Goal: Information Seeking & Learning: Understand process/instructions

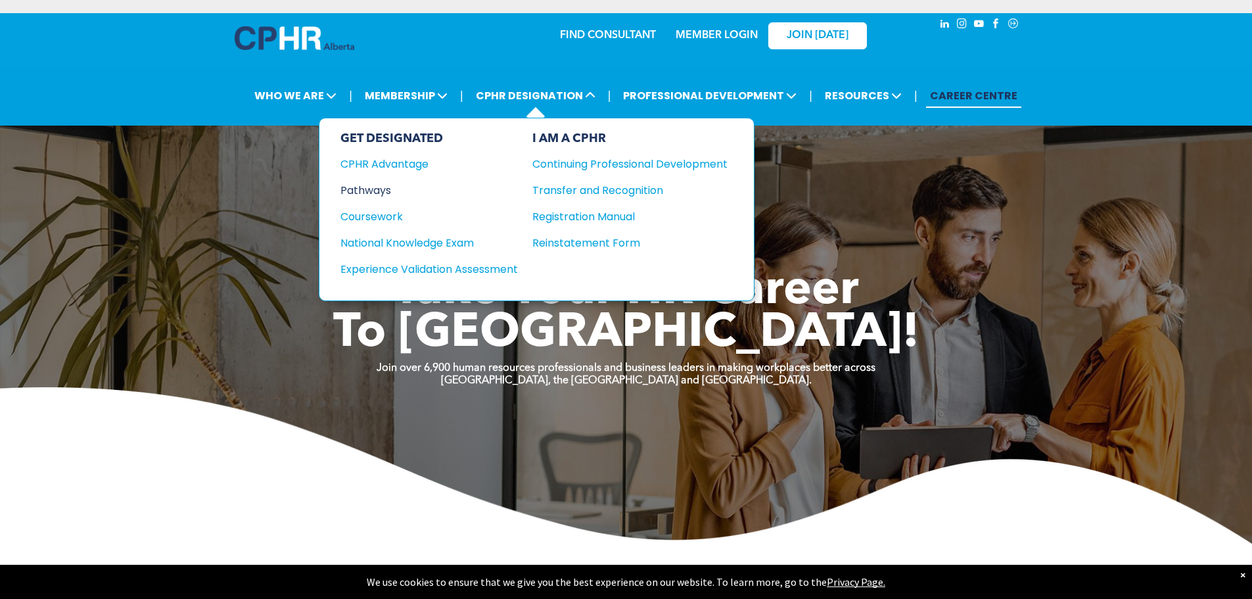
click at [382, 189] on div "Pathways" at bounding box center [420, 190] width 160 height 16
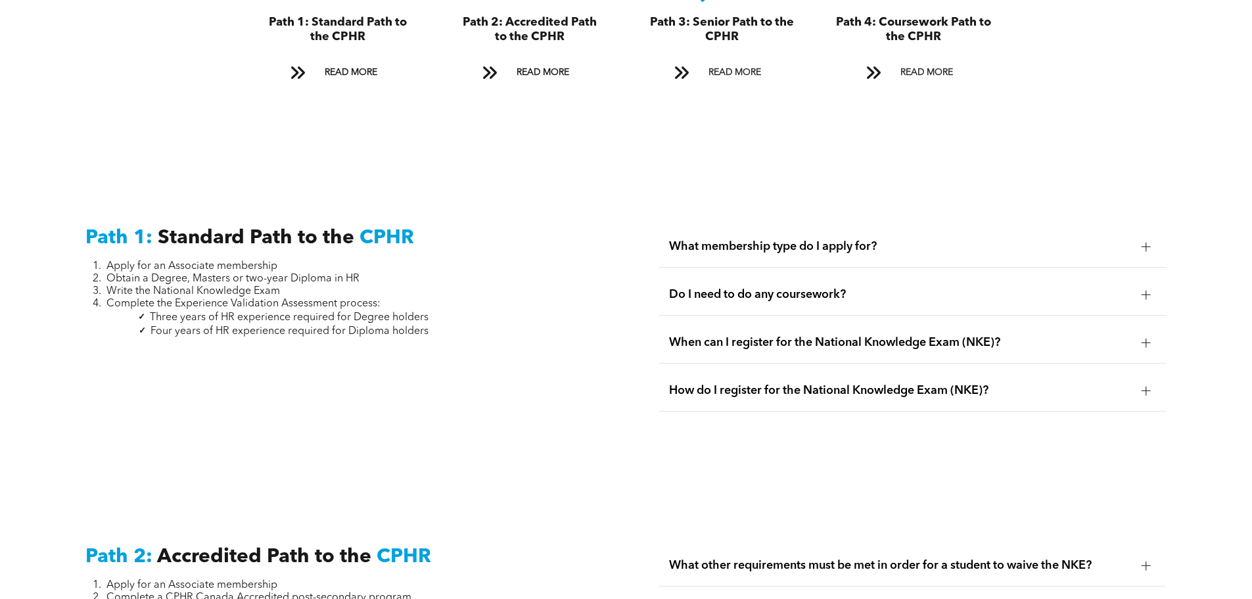
scroll to position [1708, 0]
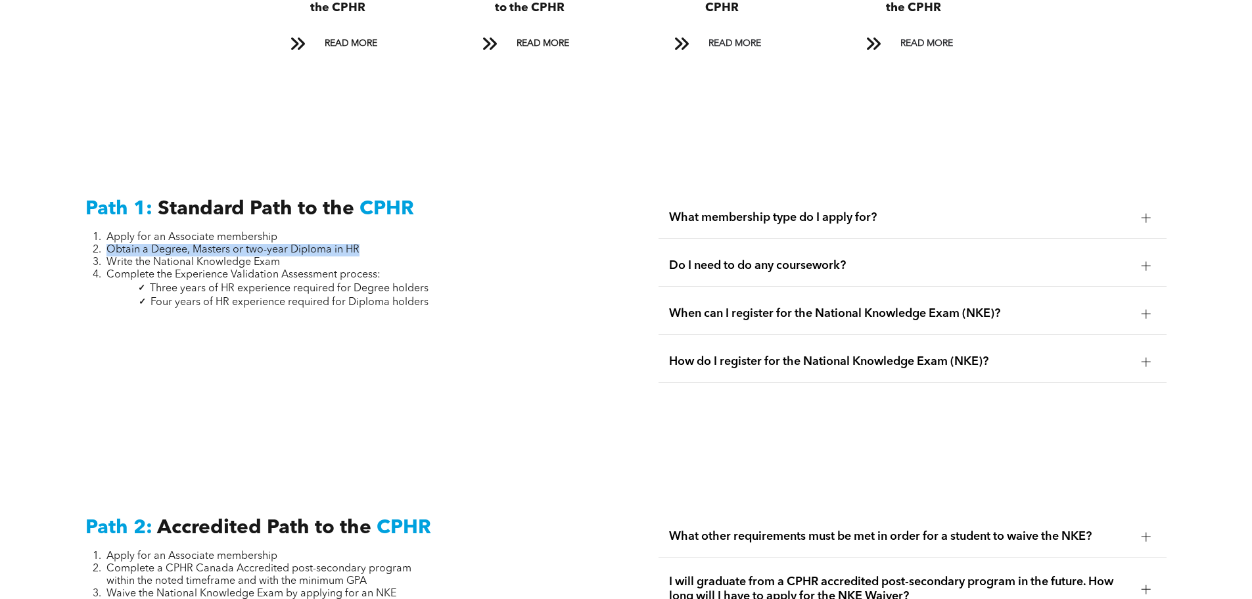
drag, startPoint x: 104, startPoint y: 235, endPoint x: 371, endPoint y: 235, distance: 266.8
click at [371, 244] on li "Obtain a Degree, Masters or two-year Diploma in HR" at bounding box center [267, 250] width 322 height 12
drag, startPoint x: 355, startPoint y: 249, endPoint x: 346, endPoint y: 217, distance: 33.5
click at [346, 231] on ol "Apply for an Associate membership Obtain a Degree, Masters or two-year Diploma …" at bounding box center [256, 256] width 343 height 50
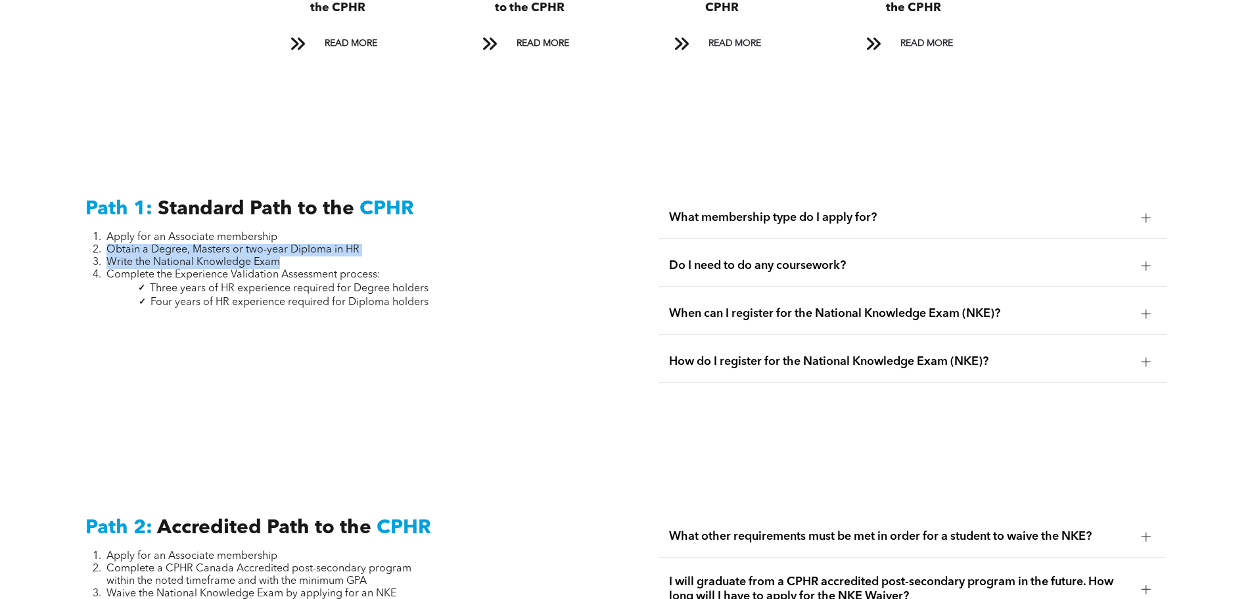
click at [346, 231] on li "Apply for an Associate membership" at bounding box center [267, 237] width 322 height 12
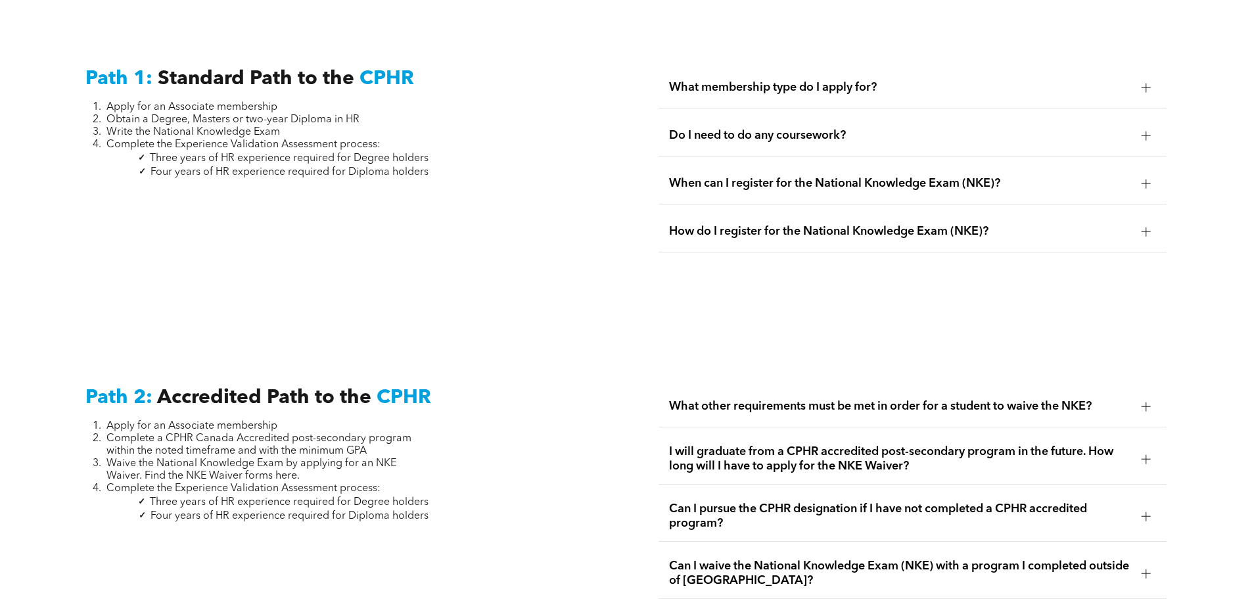
scroll to position [1840, 0]
drag, startPoint x: 108, startPoint y: 432, endPoint x: 402, endPoint y: 457, distance: 295.4
click at [402, 457] on ol "Apply for an Associate membership Complete a CPHR Canada Accredited post-second…" at bounding box center [256, 456] width 343 height 75
click at [402, 457] on li "Waive the National Knowledge Exam by applying for an NKE Waiver. Find the NKE W…" at bounding box center [267, 468] width 322 height 25
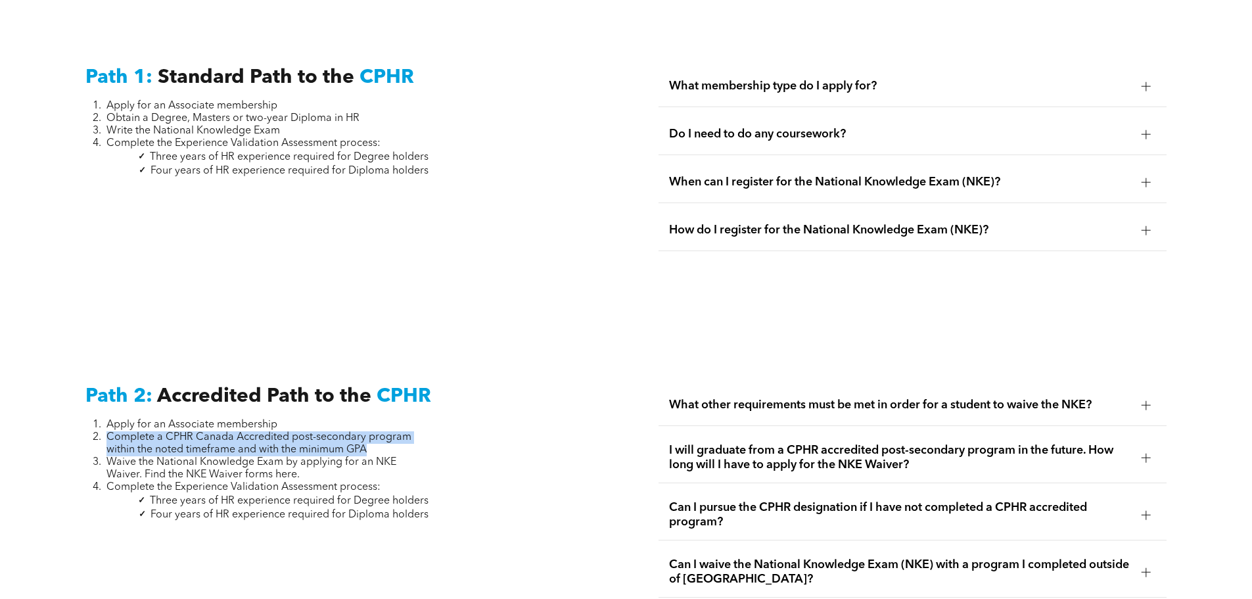
drag, startPoint x: 110, startPoint y: 420, endPoint x: 411, endPoint y: 430, distance: 301.8
click at [411, 431] on li "Complete a CPHR Canada Accredited post-secondary program within the noted timef…" at bounding box center [267, 443] width 322 height 25
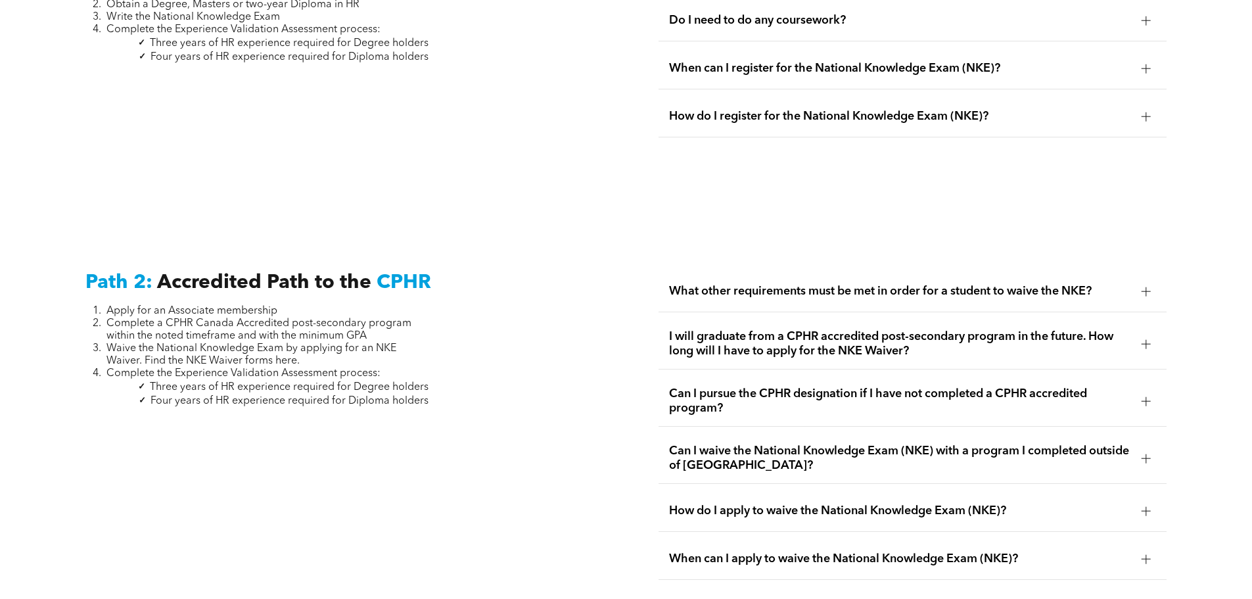
scroll to position [1971, 0]
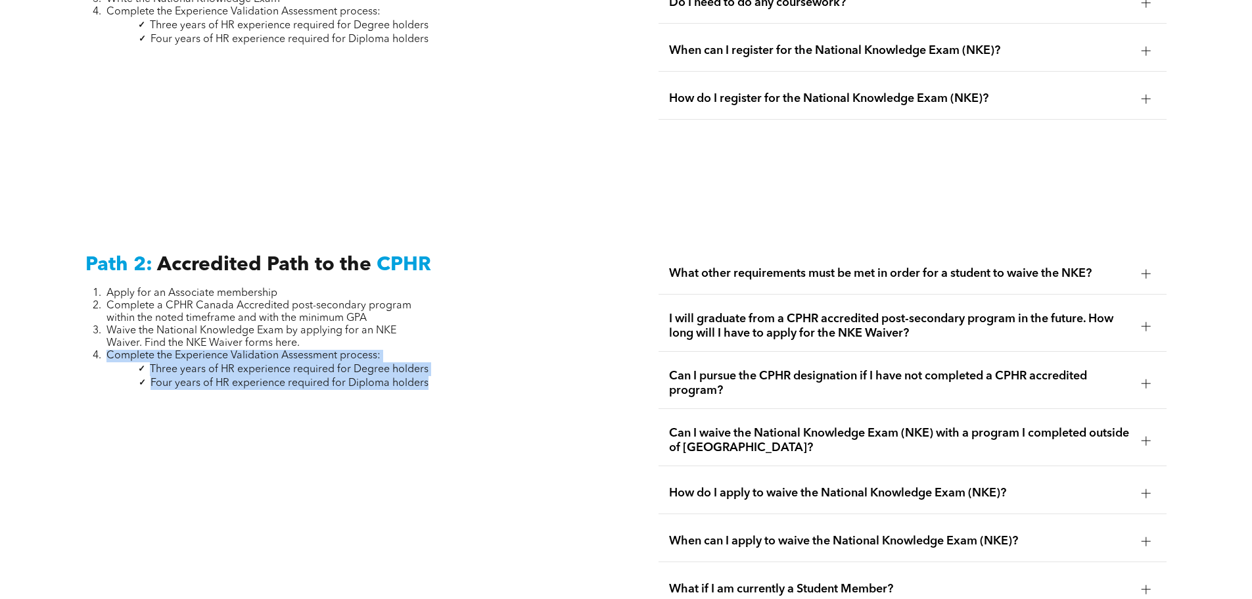
drag, startPoint x: 110, startPoint y: 343, endPoint x: 445, endPoint y: 363, distance: 336.3
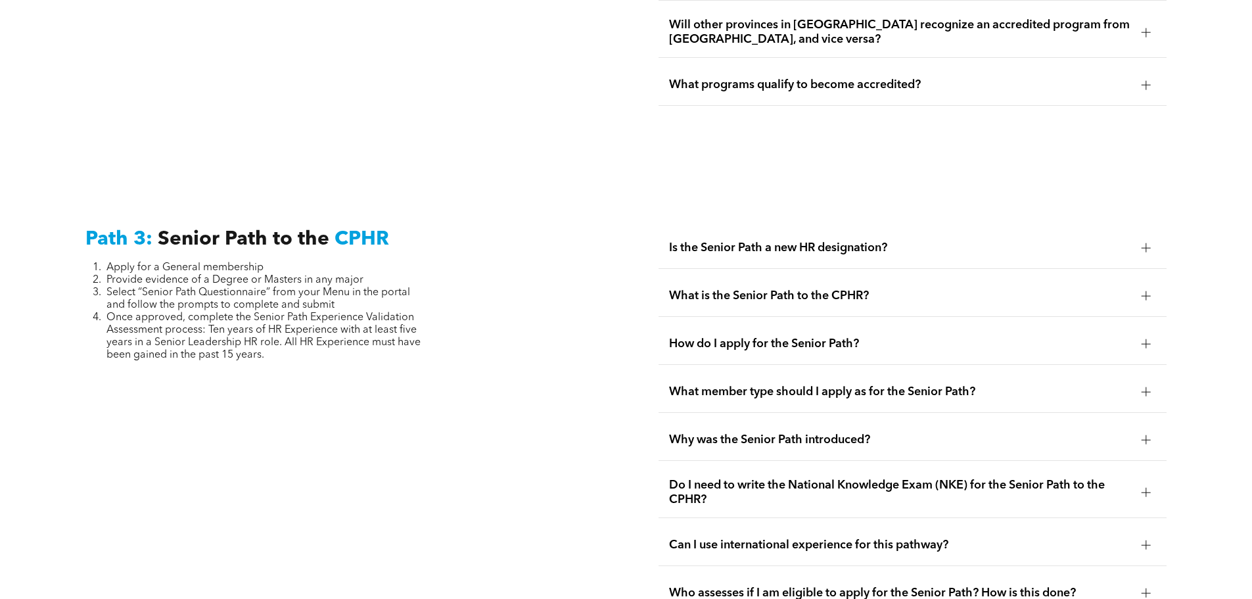
scroll to position [3220, 0]
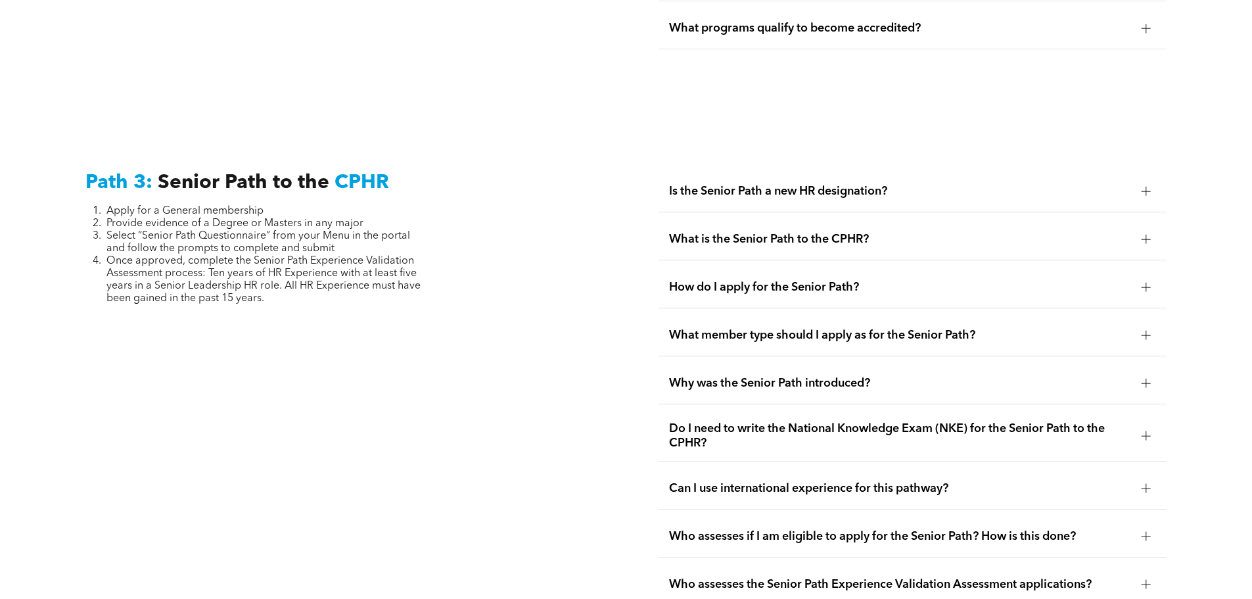
drag, startPoint x: 108, startPoint y: 230, endPoint x: 309, endPoint y: 266, distance: 203.6
click at [309, 266] on li "Once approved, complete the Senior Path Experience Validation Assessment proces…" at bounding box center [267, 280] width 322 height 50
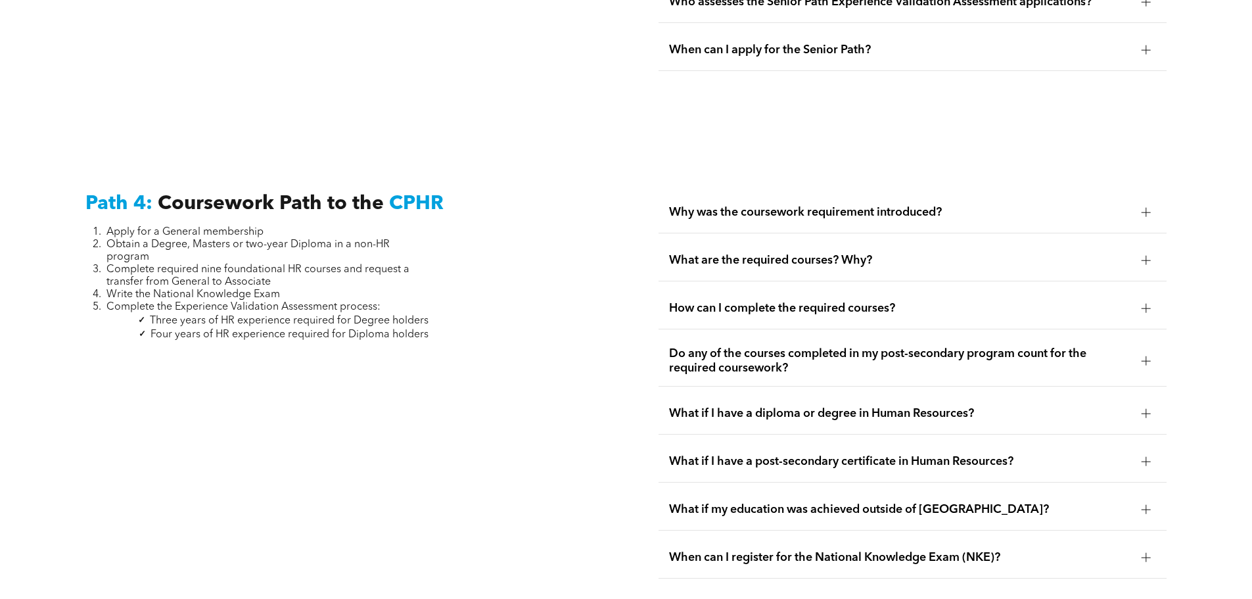
scroll to position [3801, 0]
click at [733, 302] on span "How can I complete the required courses?" at bounding box center [900, 309] width 462 height 14
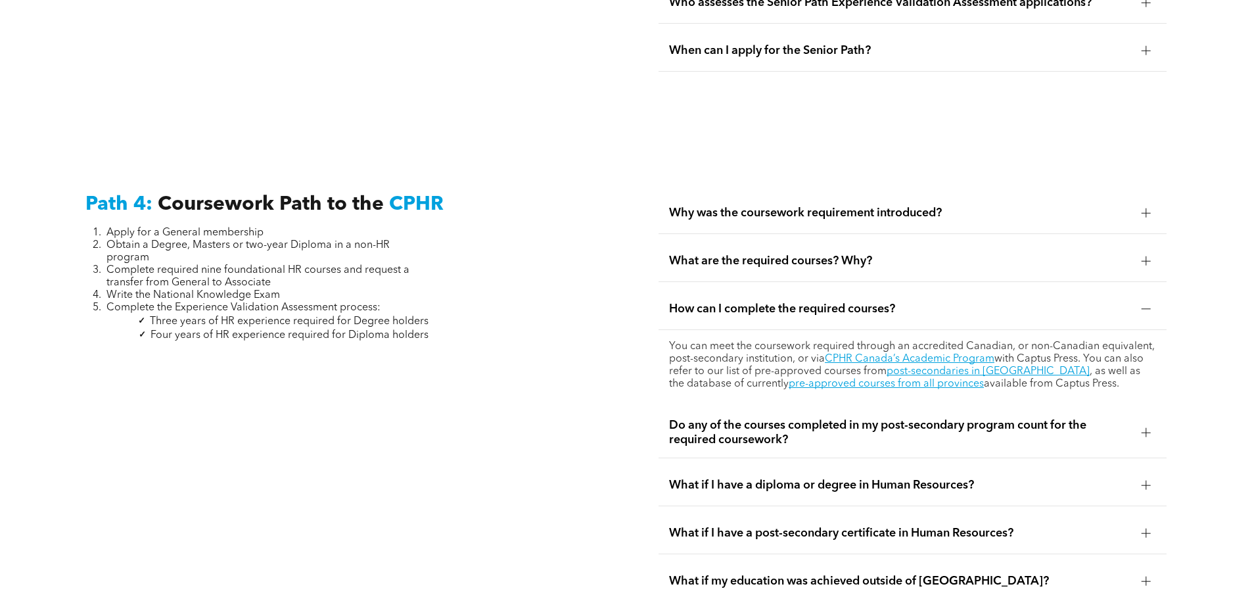
click at [736, 240] on div "What are the required courses? Why?" at bounding box center [912, 260] width 508 height 41
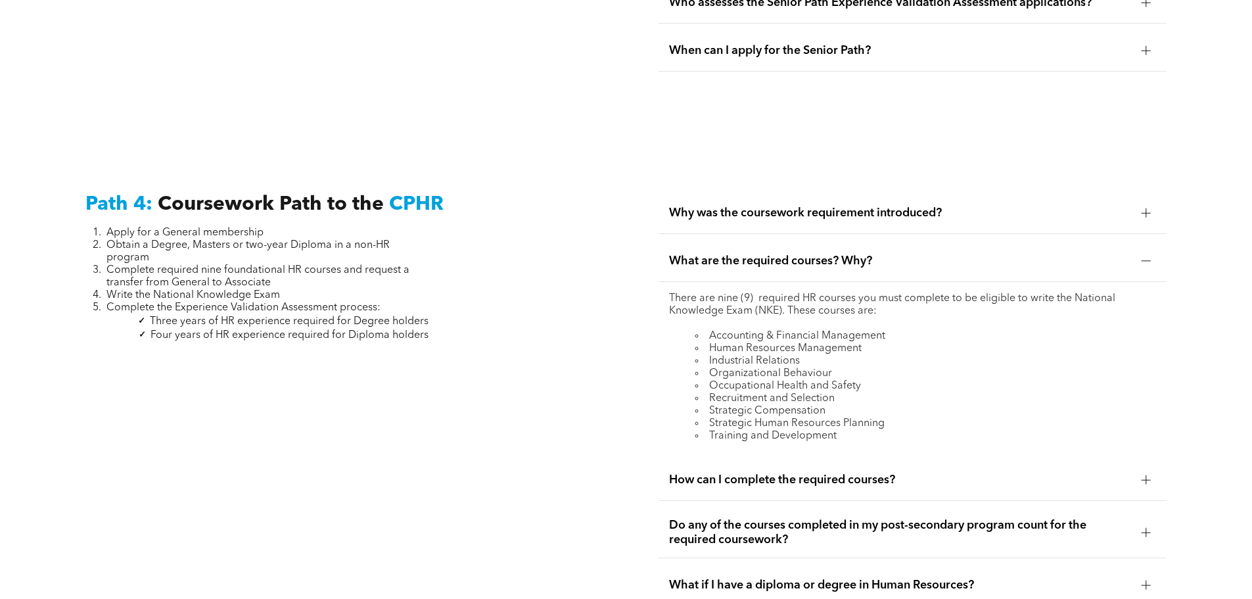
click at [754, 206] on span "Why was the coursework requirement introduced?" at bounding box center [900, 213] width 462 height 14
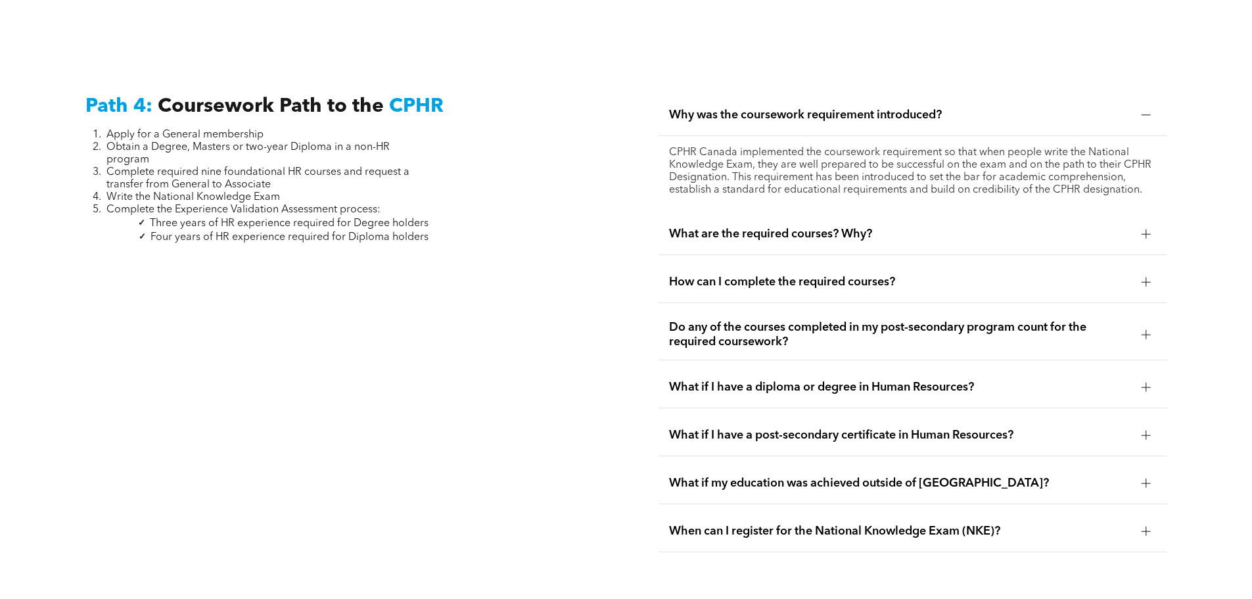
scroll to position [3933, 0]
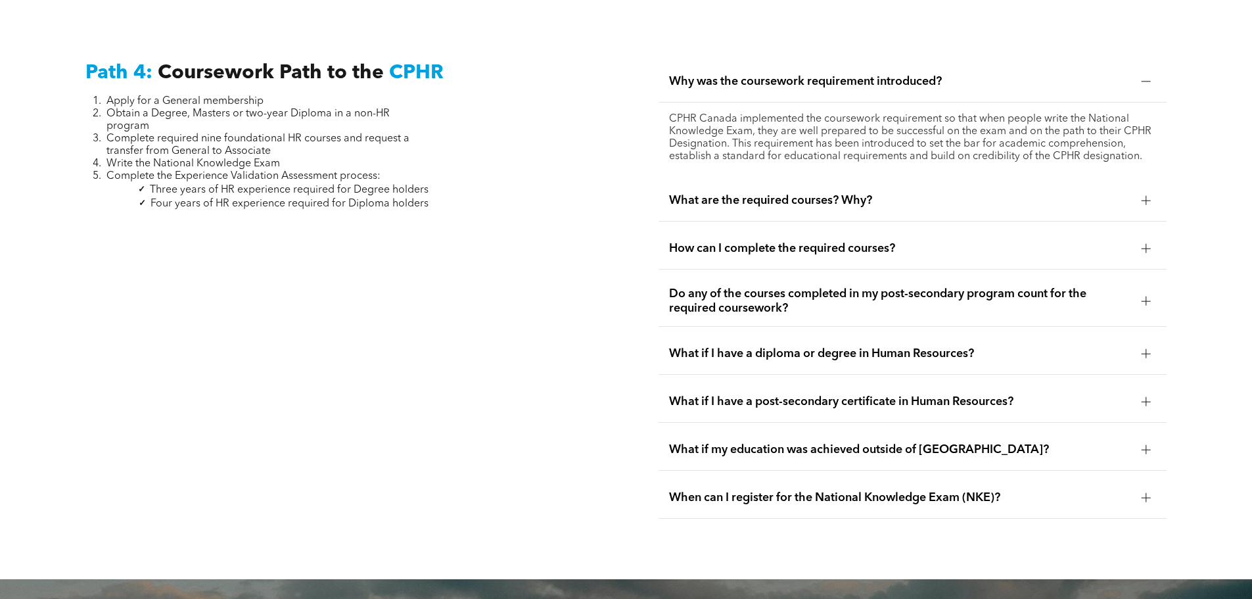
click at [674, 346] on span "What if I have a diploma or degree in Human Resources?" at bounding box center [900, 353] width 462 height 14
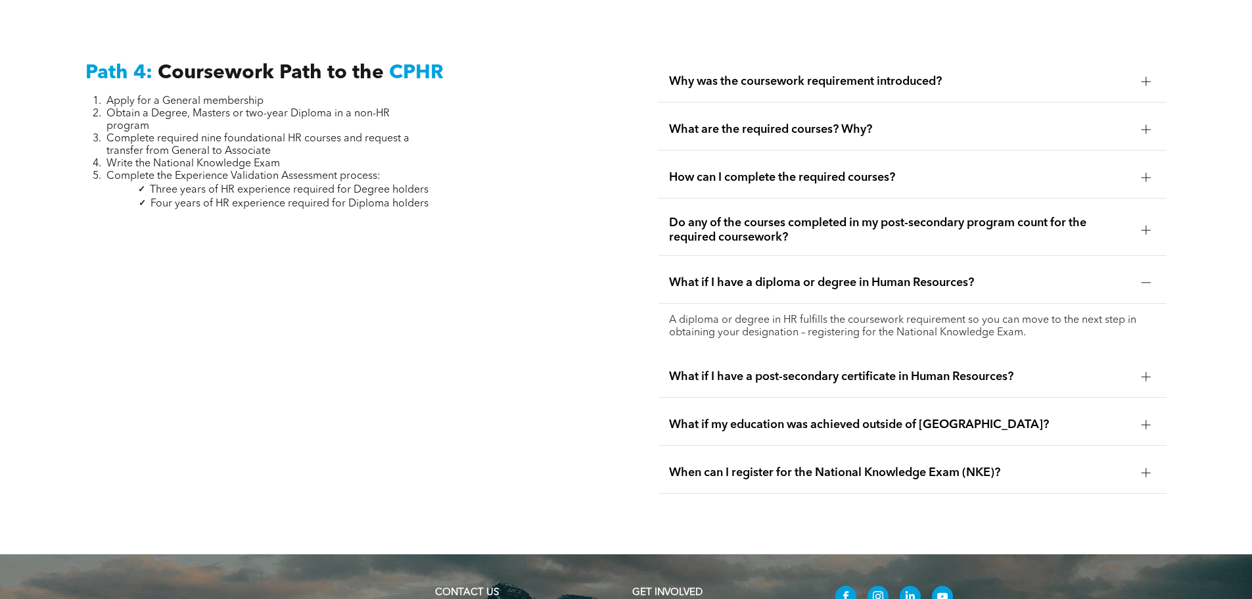
click at [681, 417] on span "What if my education was achieved outside of [GEOGRAPHIC_DATA]?" at bounding box center [900, 424] width 462 height 14
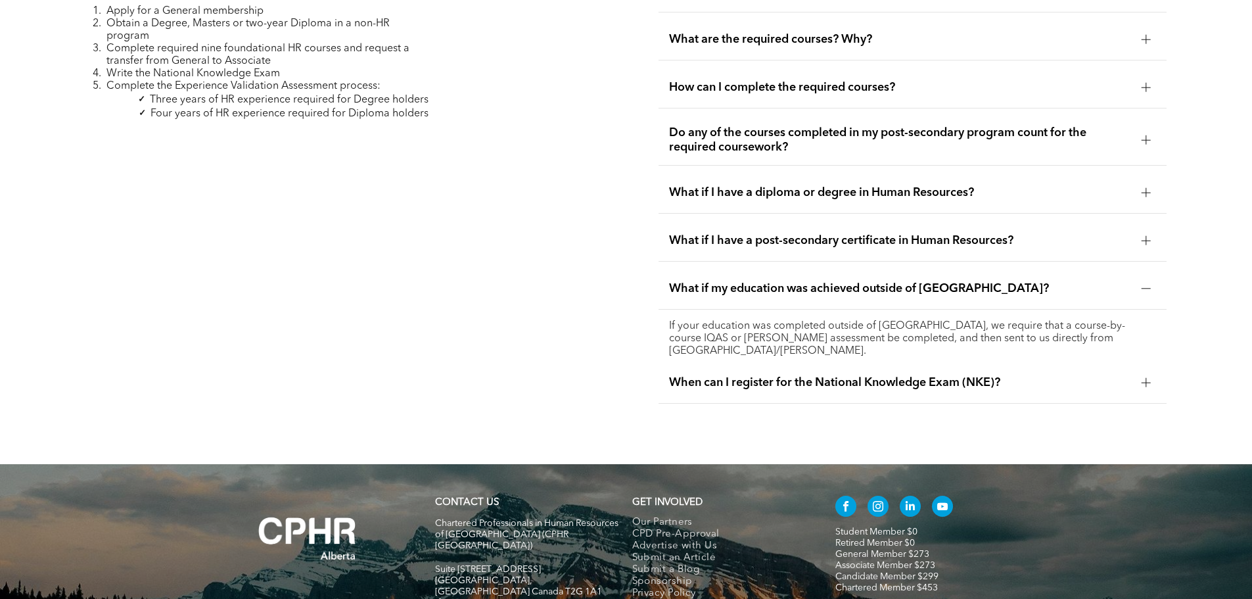
scroll to position [4064, 0]
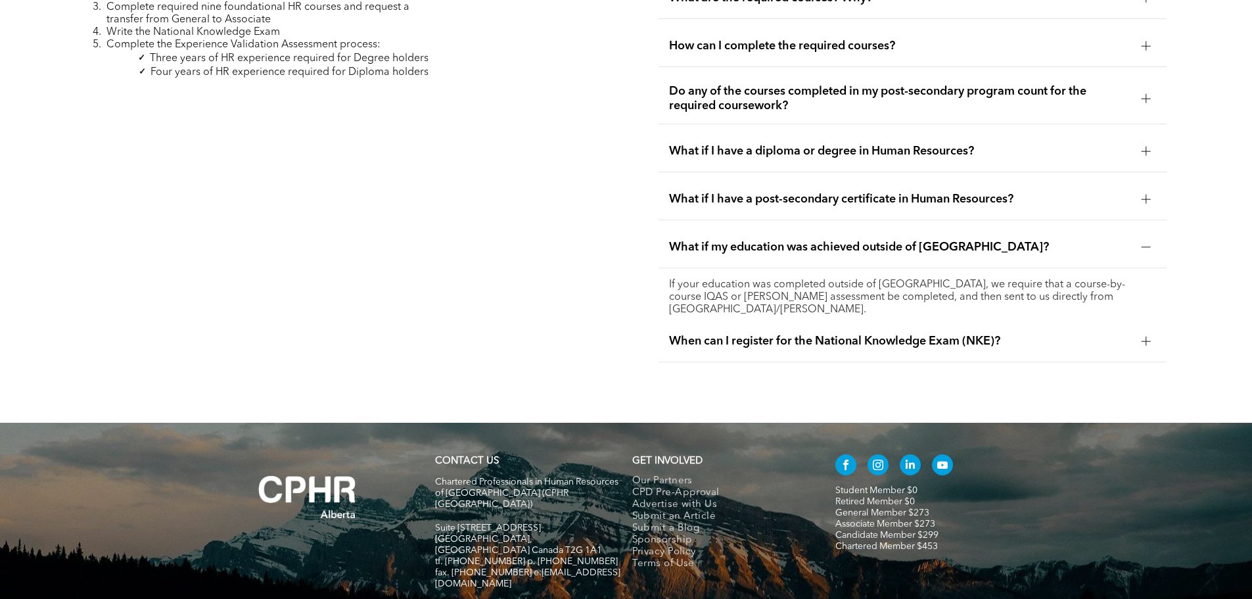
click at [707, 334] on span "When can I register for the National Knowledge Exam (NKE)?" at bounding box center [900, 341] width 462 height 14
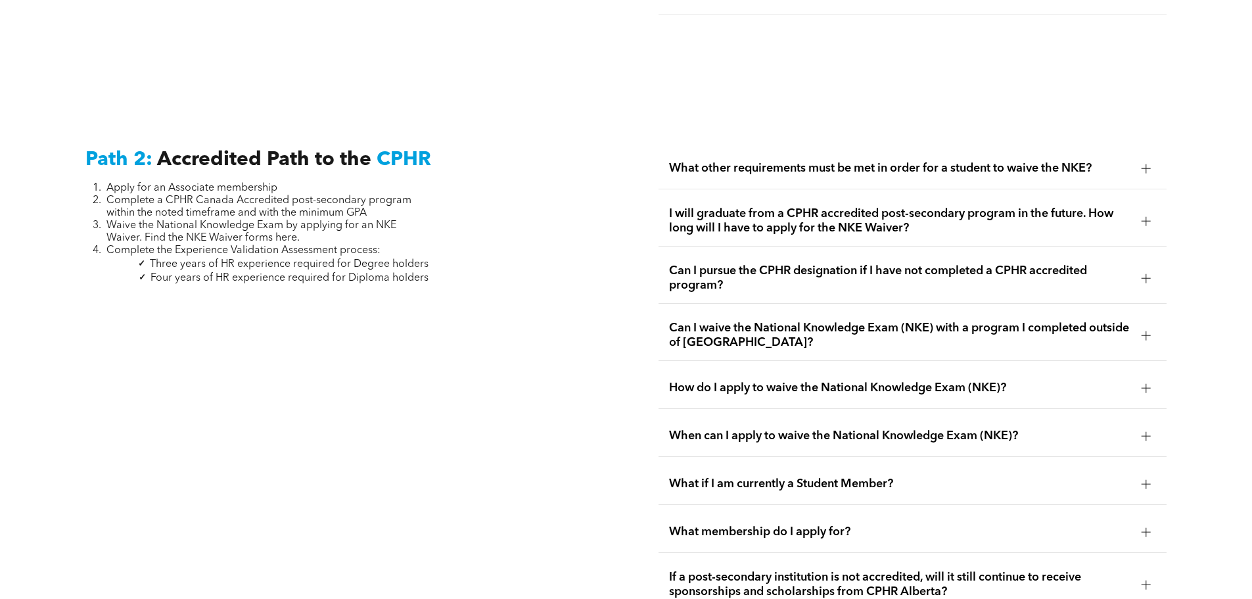
scroll to position [1961, 0]
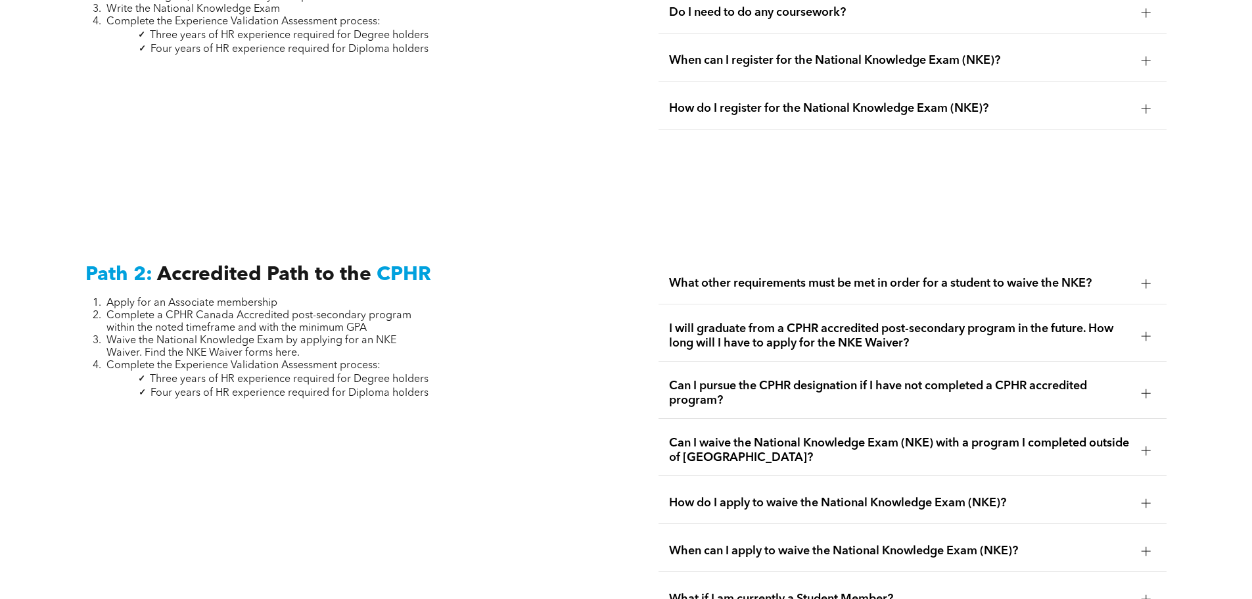
click at [721, 276] on span "What other requirements must be met in order for a student to waive the NKE?" at bounding box center [900, 283] width 462 height 14
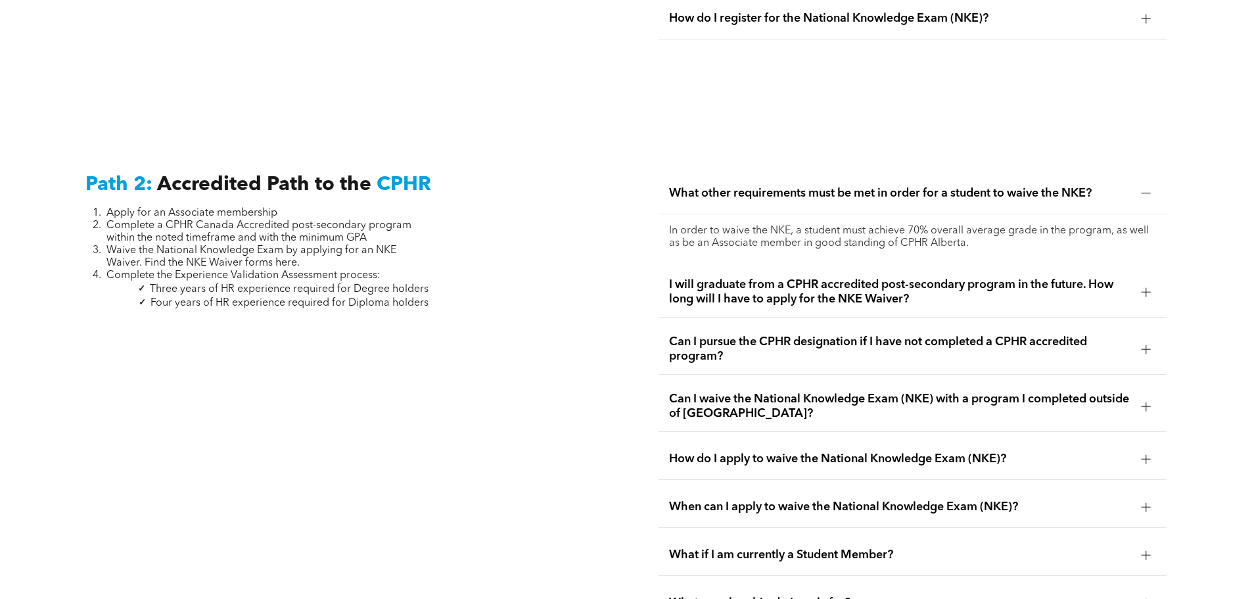
scroll to position [2093, 0]
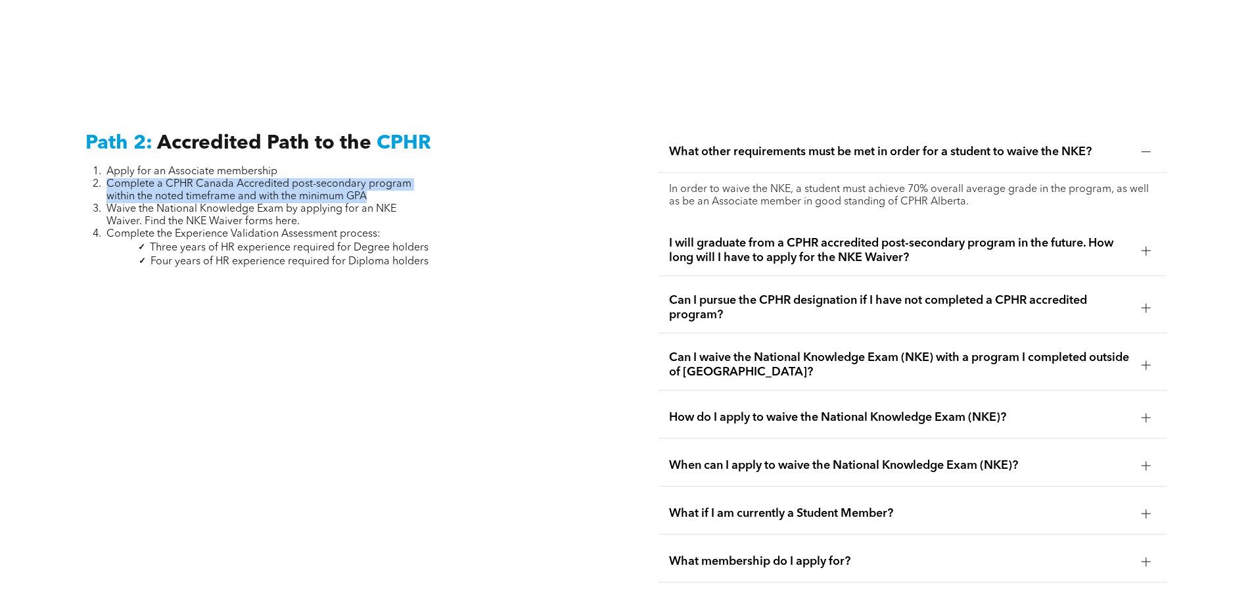
drag, startPoint x: 109, startPoint y: 171, endPoint x: 410, endPoint y: 181, distance: 301.1
click at [410, 181] on li "Complete a CPHR Canada Accredited post-secondary program within the noted timef…" at bounding box center [267, 190] width 322 height 25
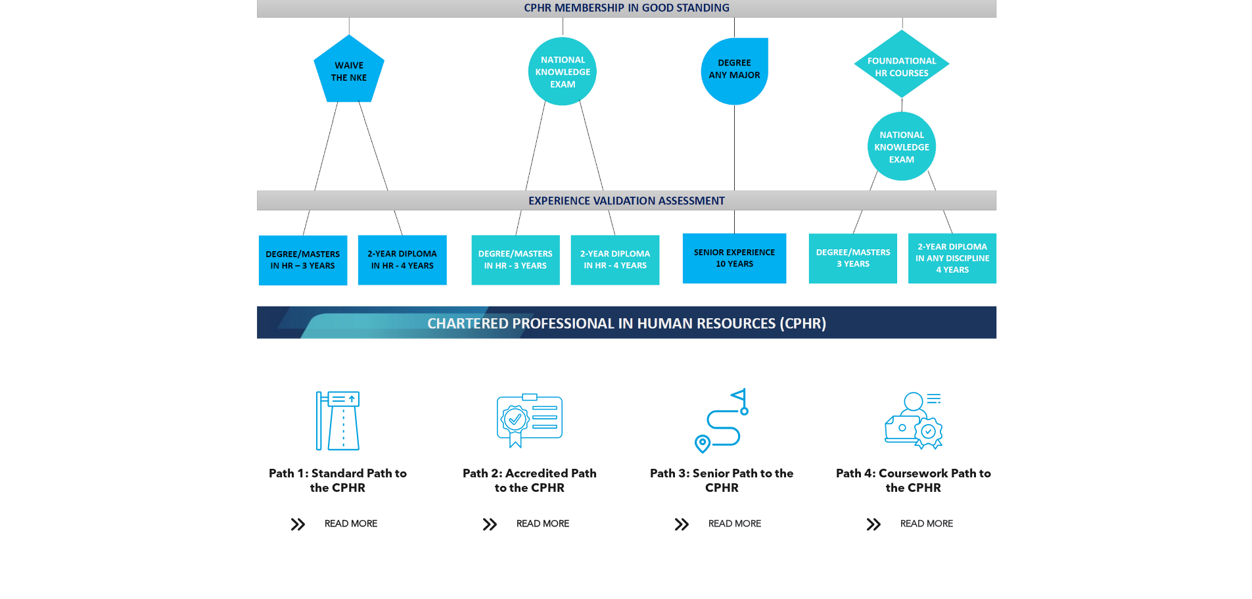
scroll to position [1239, 0]
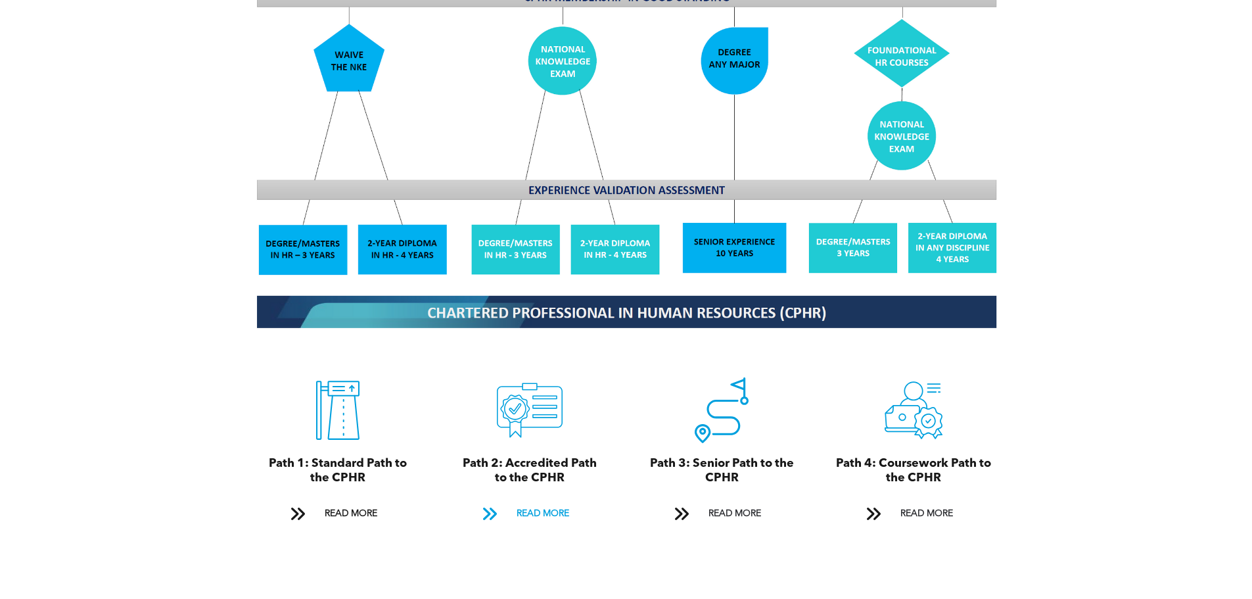
click at [538, 501] on span "READ MORE" at bounding box center [543, 513] width 62 height 24
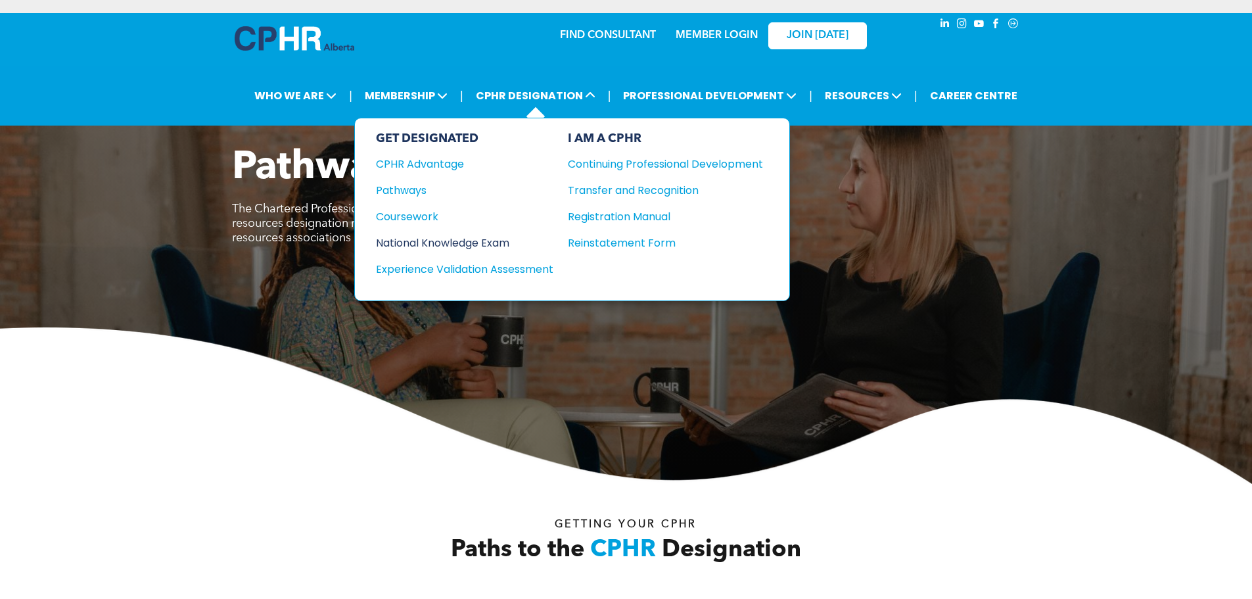
click at [413, 244] on div "National Knowledge Exam" at bounding box center [456, 243] width 160 height 16
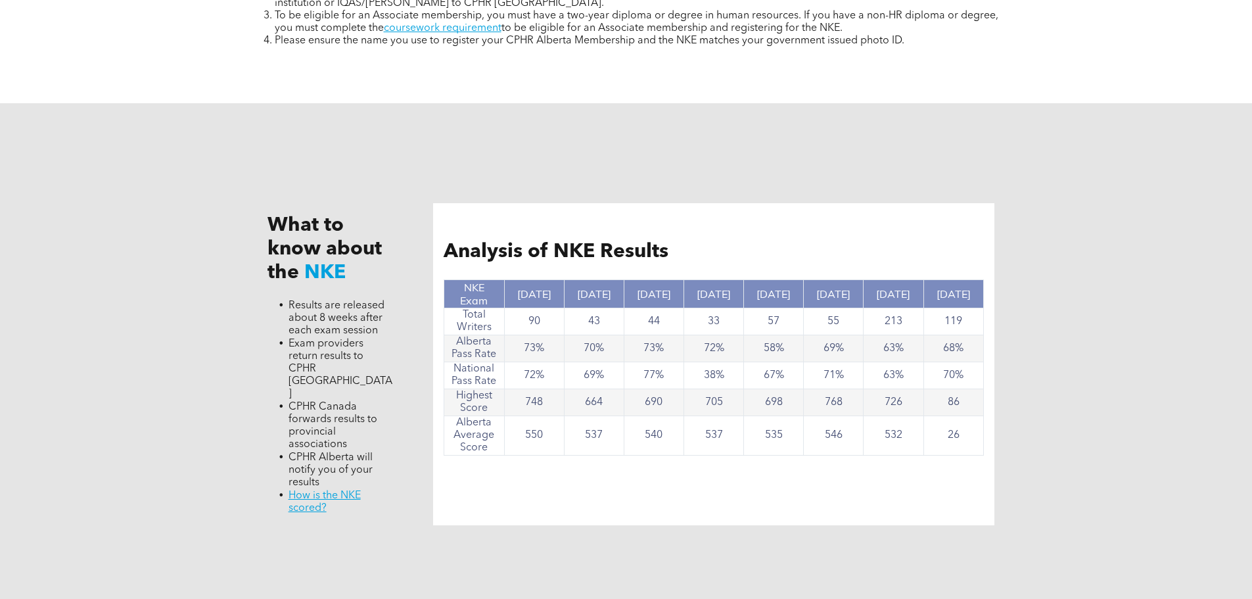
scroll to position [1183, 0]
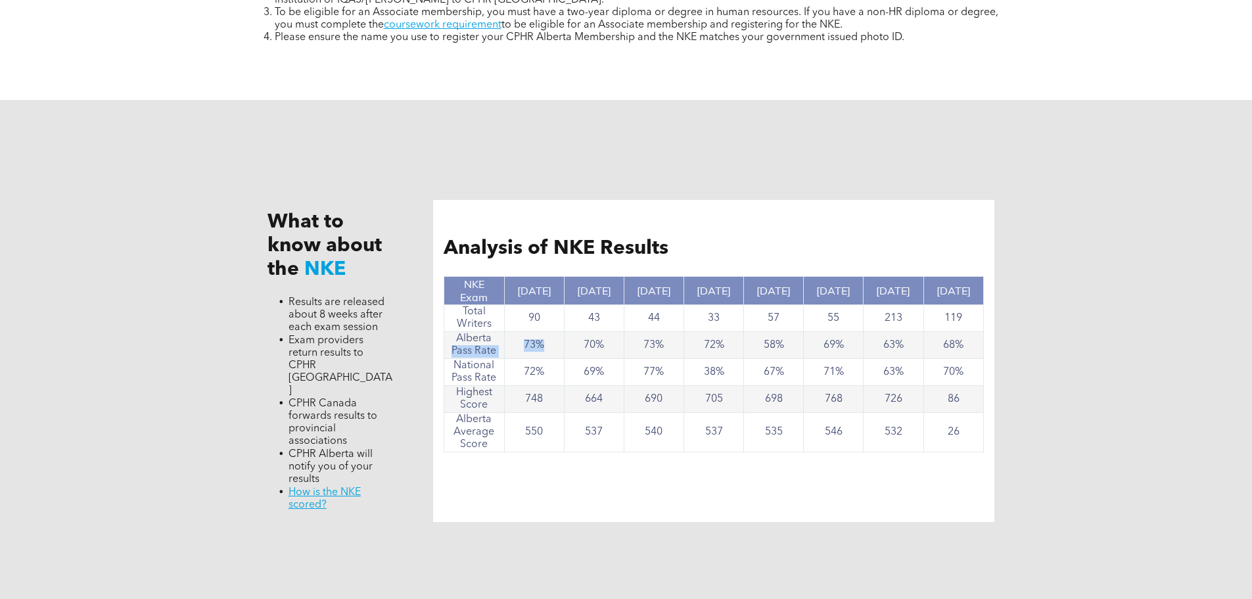
drag, startPoint x: 452, startPoint y: 352, endPoint x: 544, endPoint y: 340, distance: 92.7
click at [544, 340] on tr "Alberta Pass Rate 73% 70% 73% 72% 58% 69% 63% 68%" at bounding box center [713, 345] width 539 height 27
click at [544, 340] on td "73%" at bounding box center [534, 345] width 60 height 27
drag, startPoint x: 460, startPoint y: 394, endPoint x: 555, endPoint y: 400, distance: 95.5
click at [555, 400] on tr "Highest Score 748 664 690 705 698 768 726 86" at bounding box center [713, 399] width 539 height 27
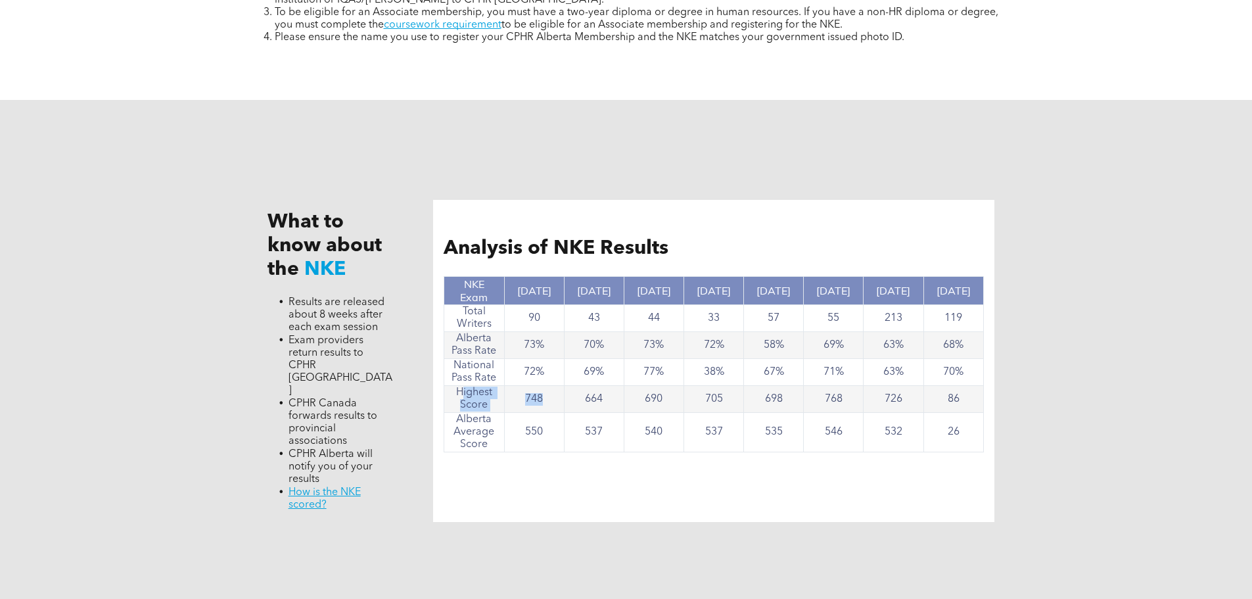
click at [555, 400] on td "748" at bounding box center [534, 399] width 60 height 27
drag, startPoint x: 547, startPoint y: 399, endPoint x: 455, endPoint y: 390, distance: 92.4
click at [455, 390] on tr "Highest Score 748 664 690 705 698 768 726 86" at bounding box center [713, 399] width 539 height 27
click at [455, 390] on td "Highest Score" at bounding box center [474, 399] width 60 height 27
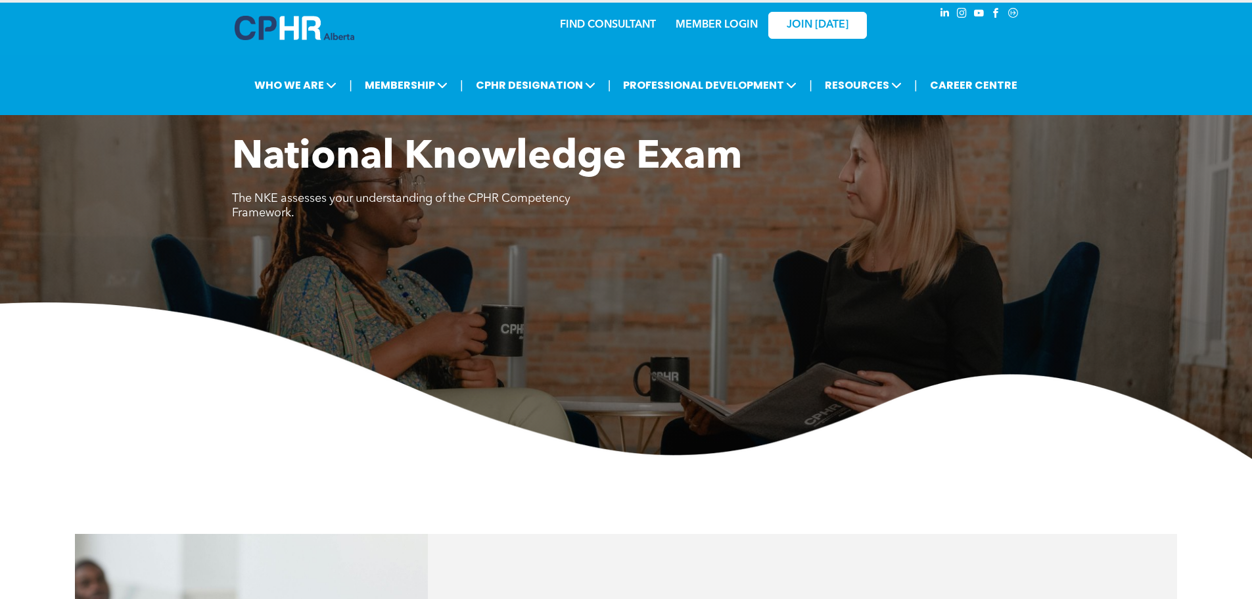
scroll to position [0, 0]
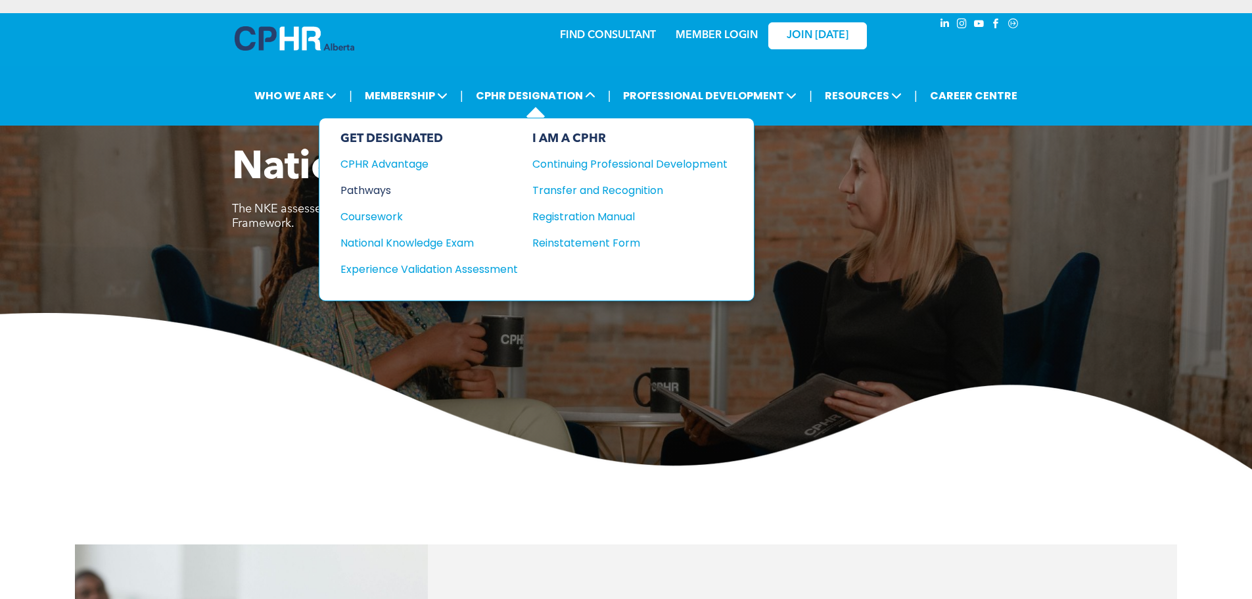
click at [388, 186] on div "Pathways" at bounding box center [420, 190] width 160 height 16
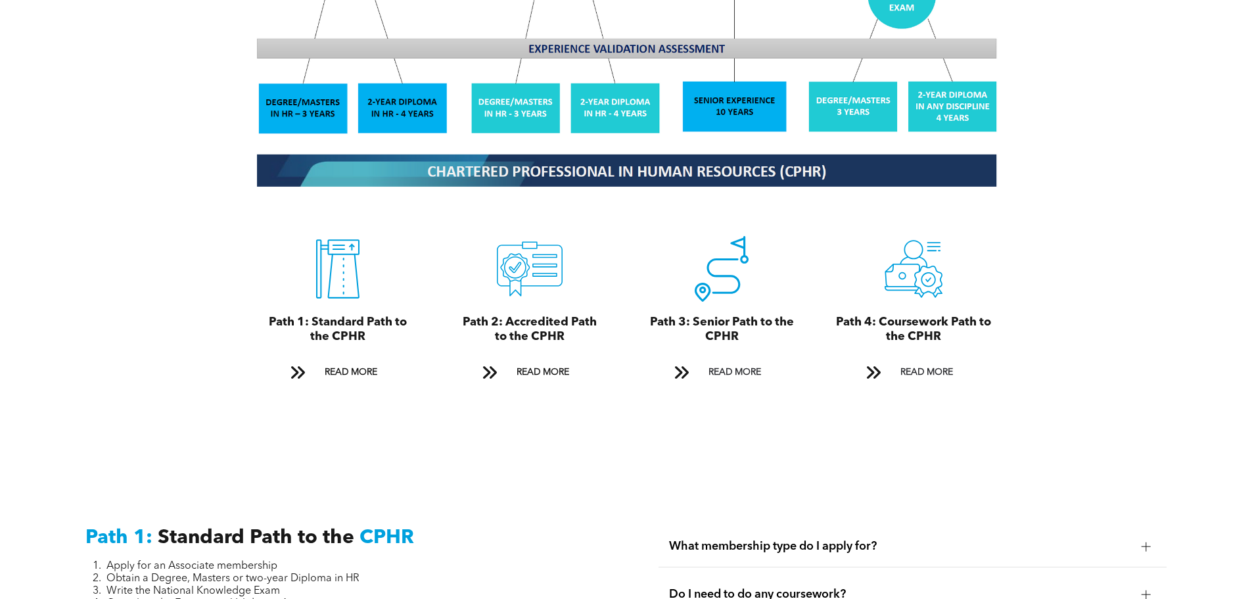
scroll to position [1643, 0]
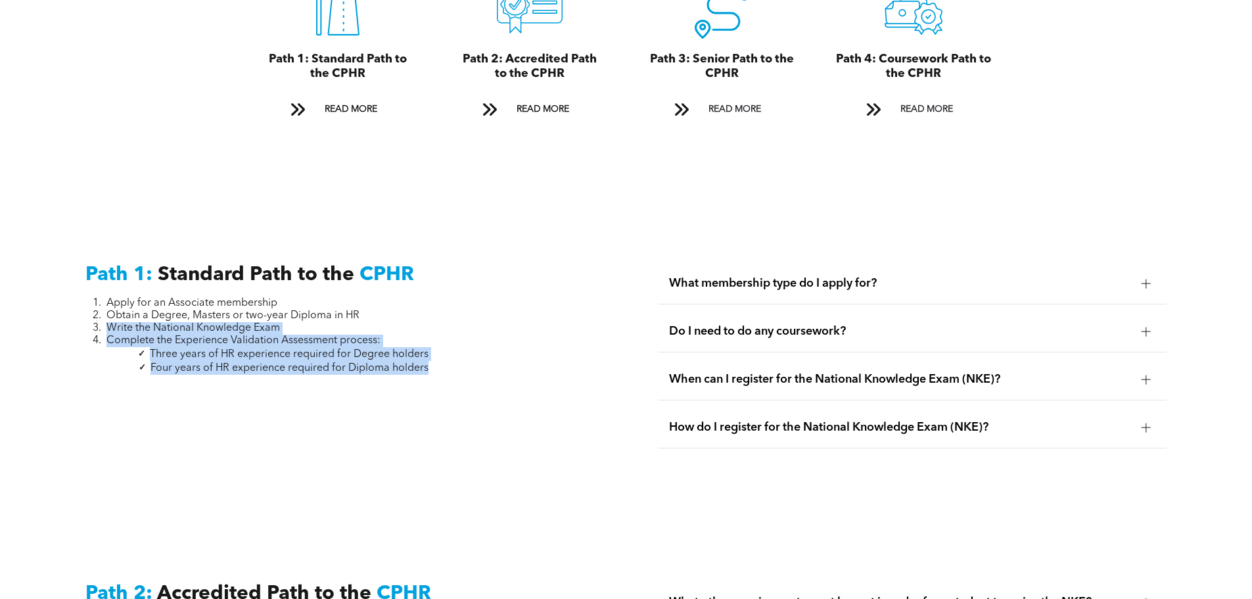
drag, startPoint x: 109, startPoint y: 313, endPoint x: 434, endPoint y: 350, distance: 326.7
click at [434, 350] on div "Path 1: Standard Path to the CPHR Apply for an Associate membership Obtain a De…" at bounding box center [339, 361] width 529 height 219
